Goal: Task Accomplishment & Management: Use online tool/utility

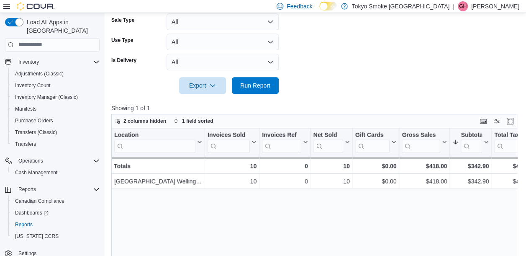
scroll to position [244, 0]
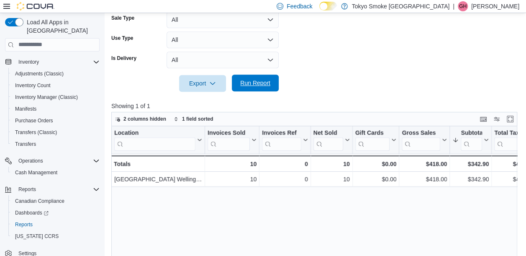
click at [258, 85] on span "Run Report" at bounding box center [255, 83] width 30 height 8
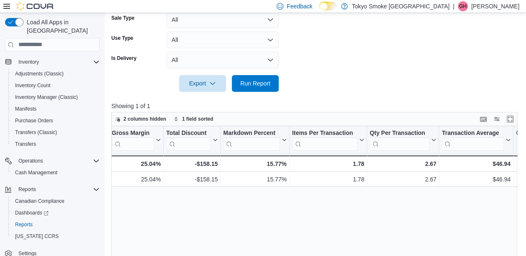
scroll to position [0, 576]
